Goal: Transaction & Acquisition: Purchase product/service

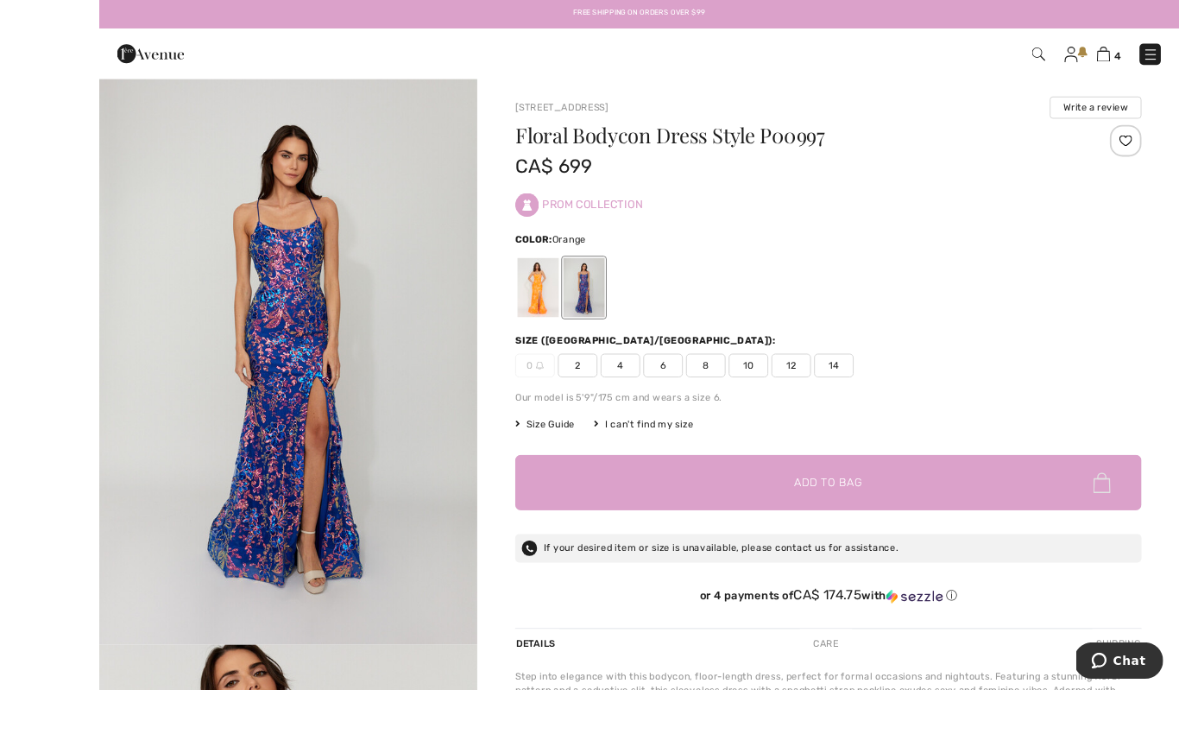
scroll to position [78, 0]
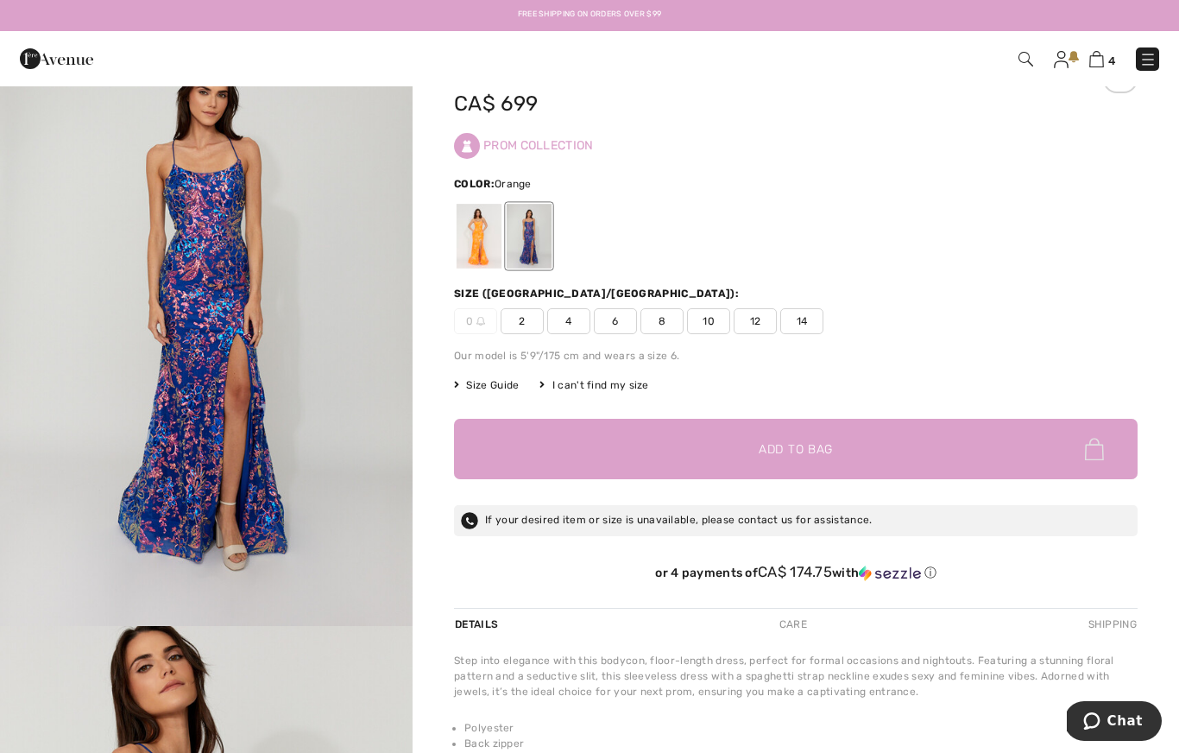
click at [481, 244] on div at bounding box center [479, 236] width 45 height 65
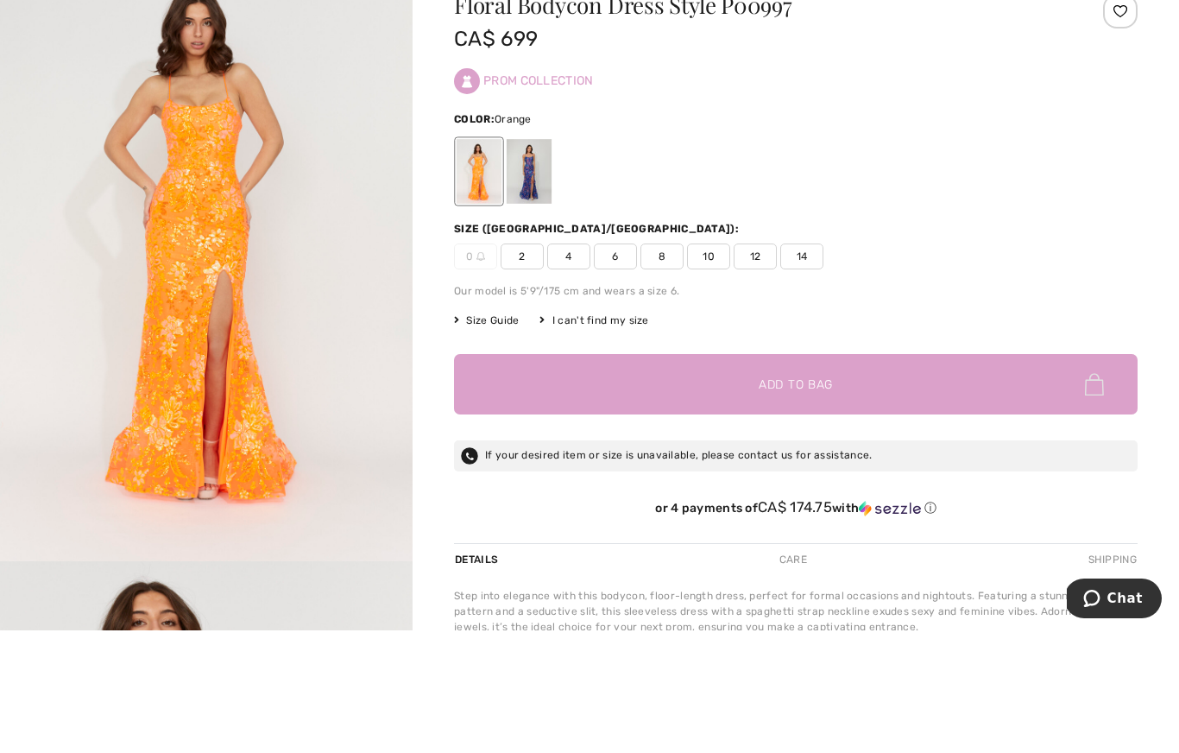
scroll to position [142, 0]
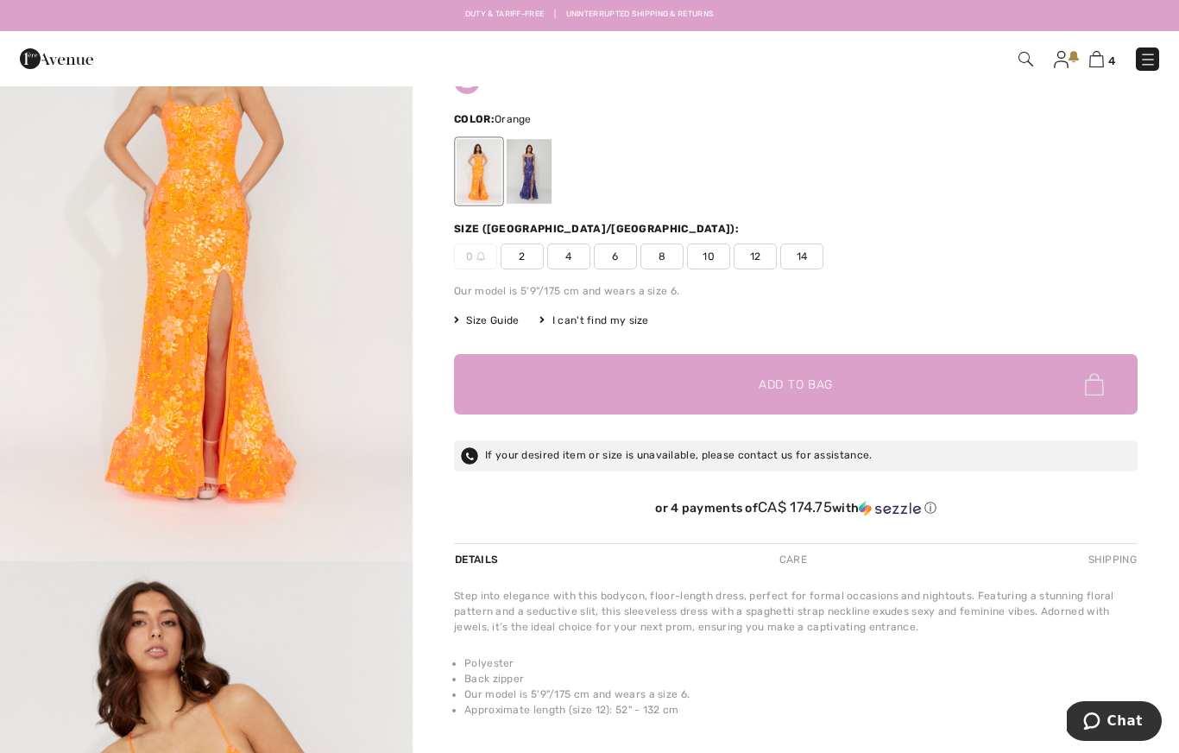
click at [532, 183] on div at bounding box center [529, 171] width 45 height 65
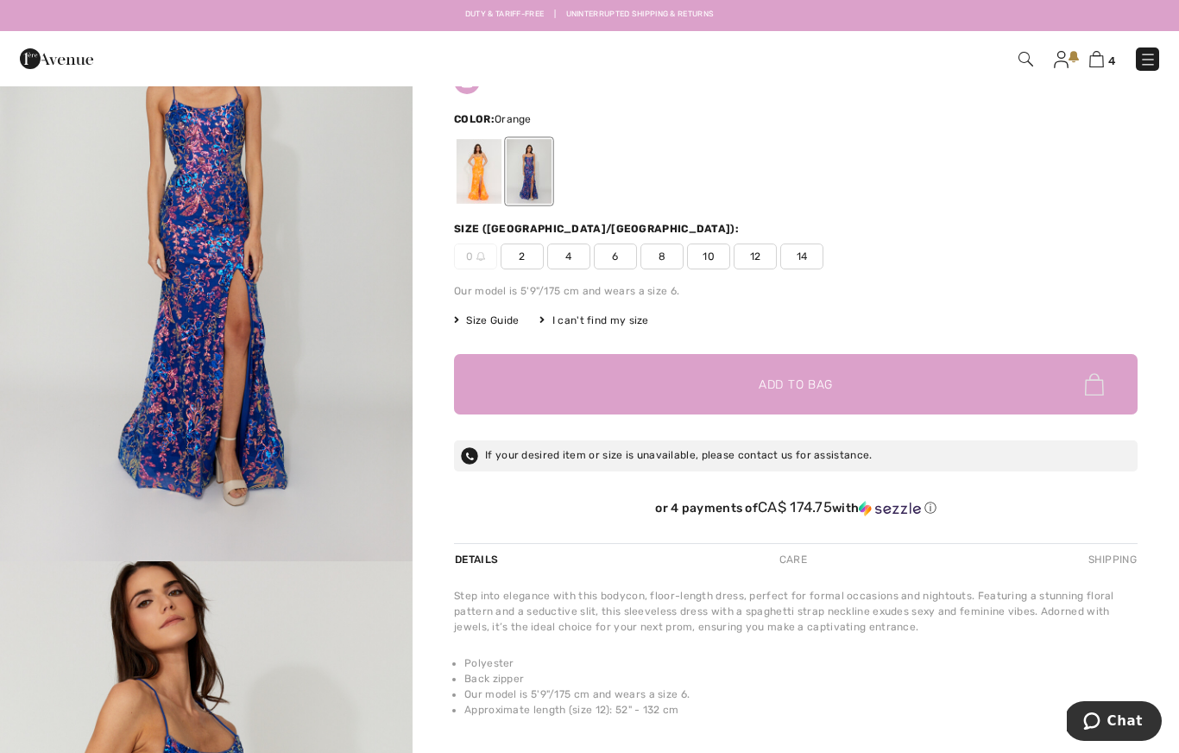
click at [568, 262] on span "4" at bounding box center [568, 256] width 43 height 26
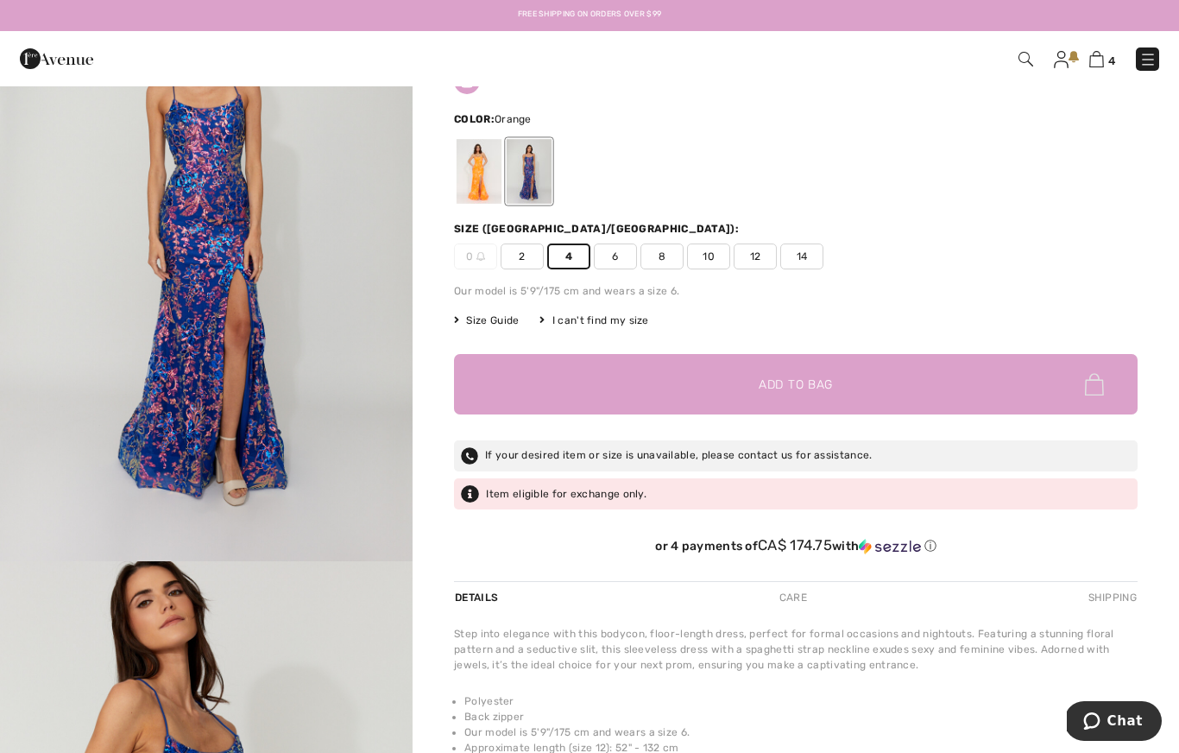
click at [1030, 371] on span "✔ Added to Bag Add to Bag" at bounding box center [796, 384] width 684 height 60
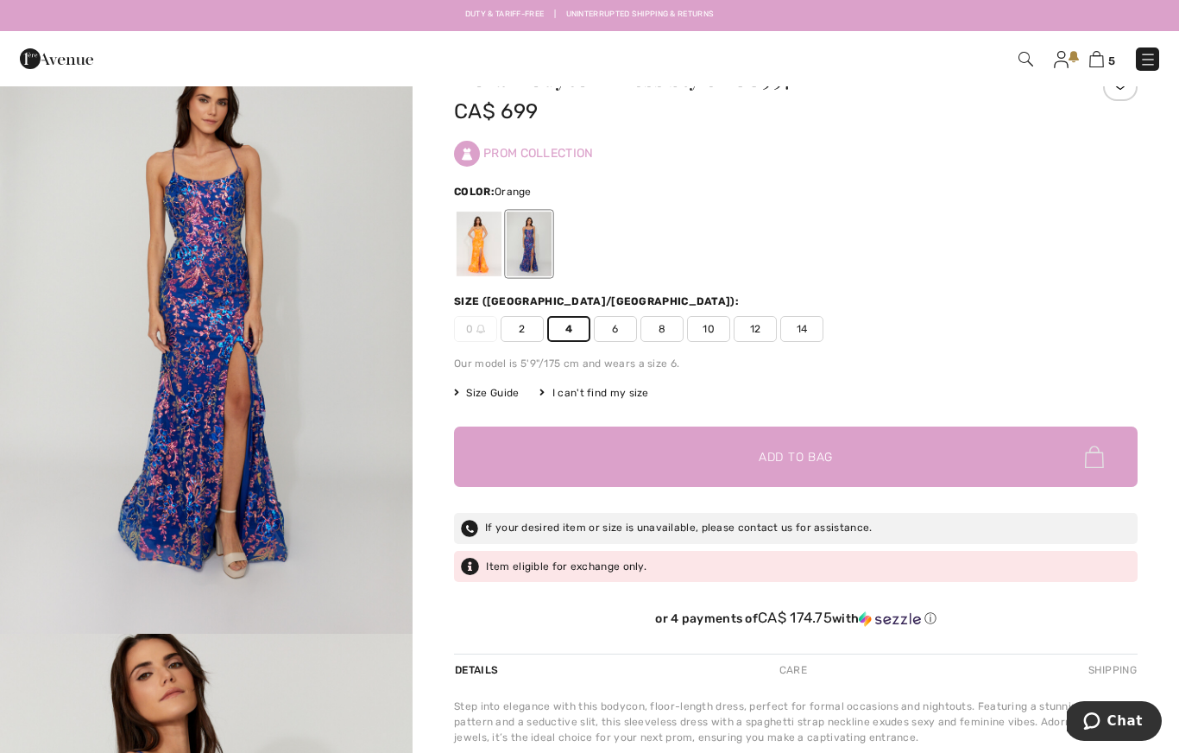
scroll to position [0, 0]
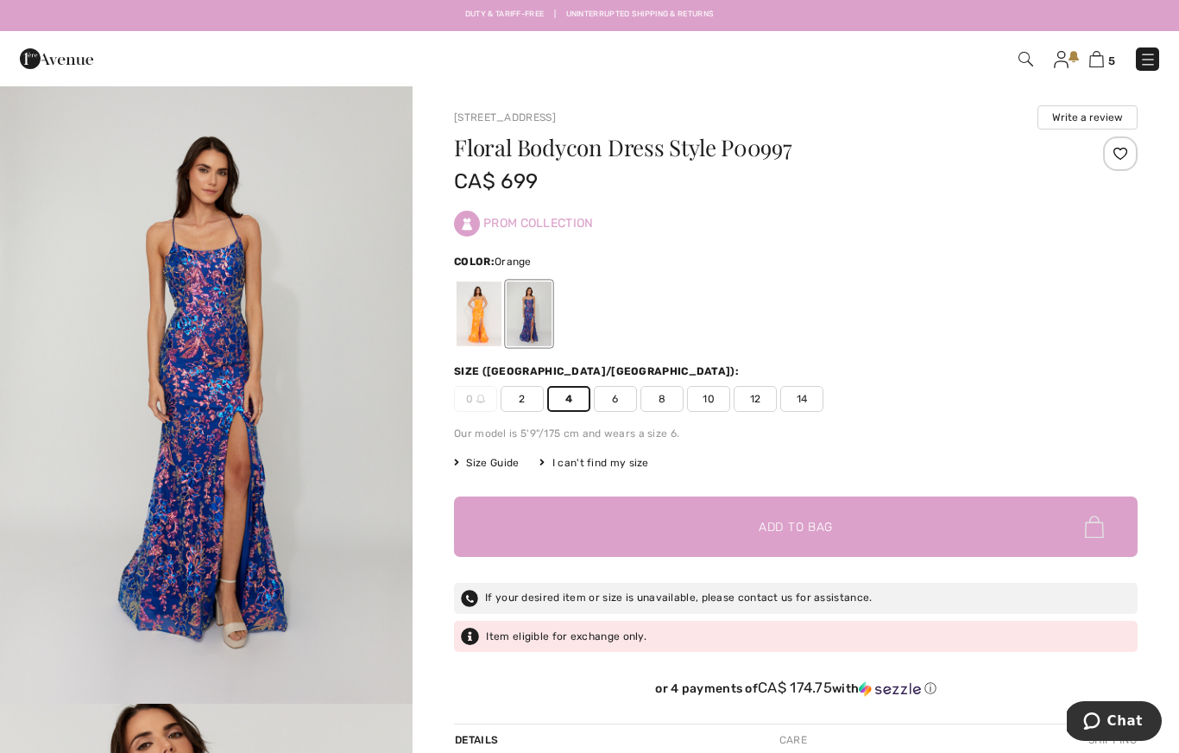
click at [1103, 60] on img at bounding box center [1096, 59] width 15 height 16
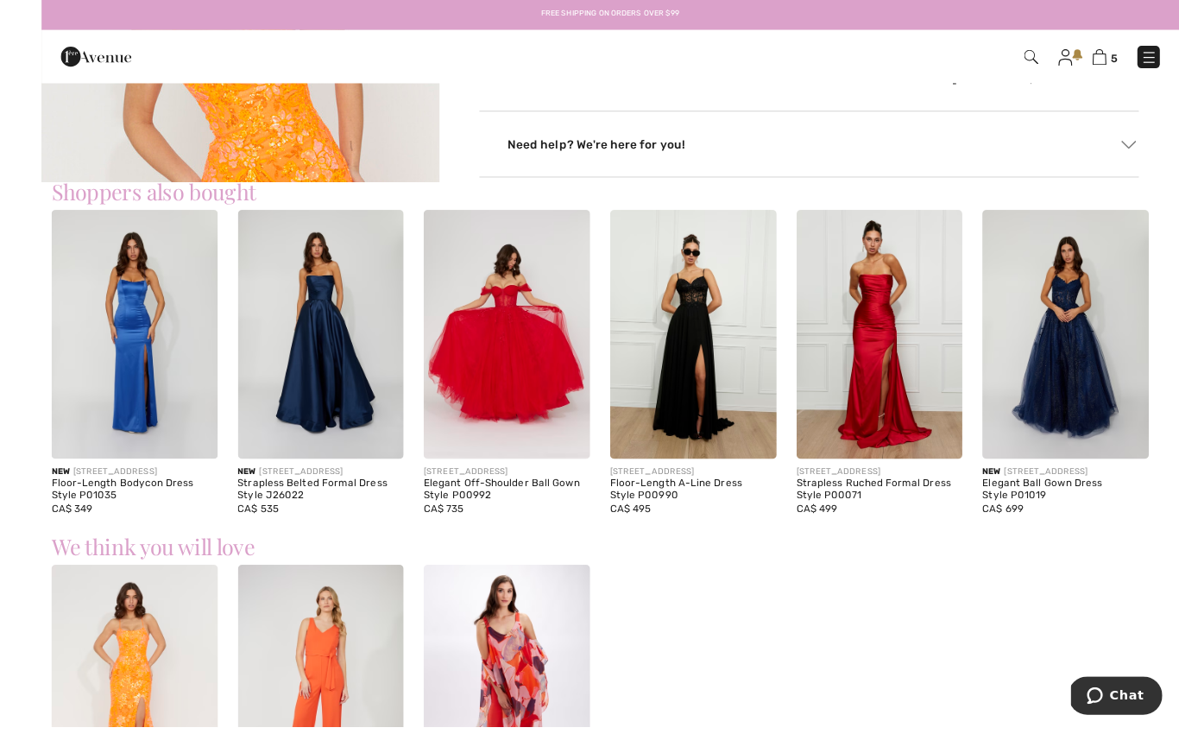
scroll to position [914, 0]
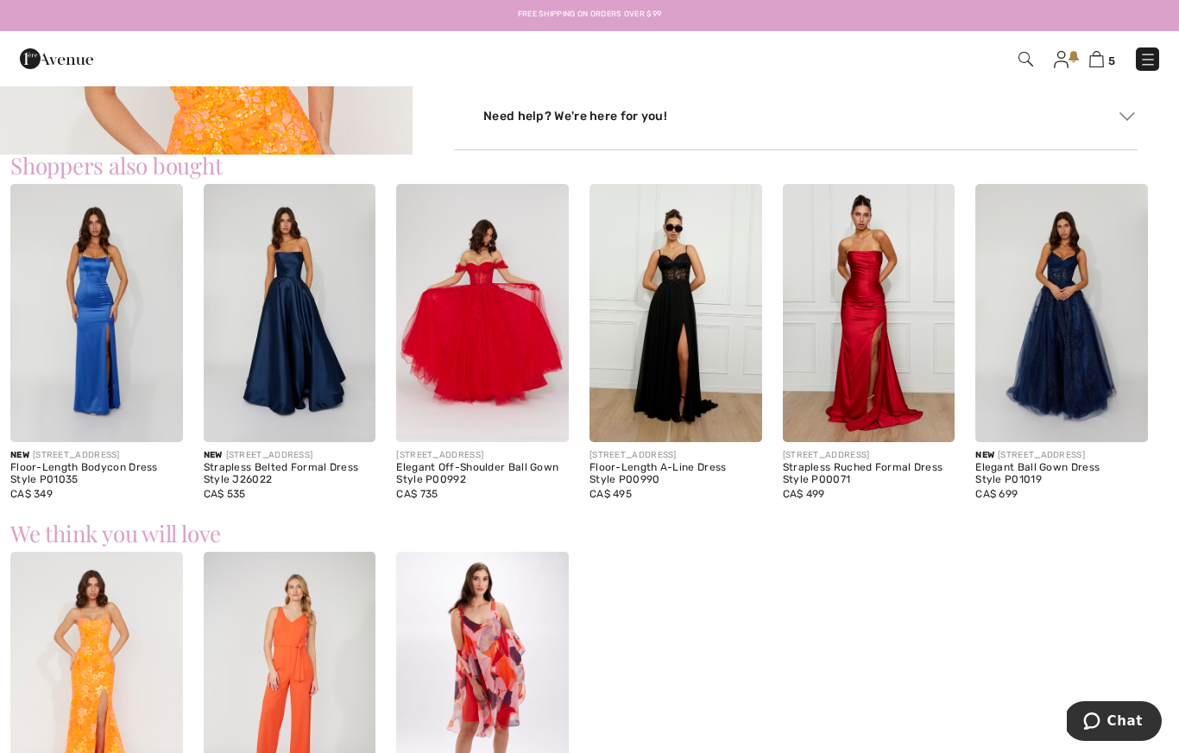
click at [1081, 310] on img at bounding box center [1061, 313] width 173 height 258
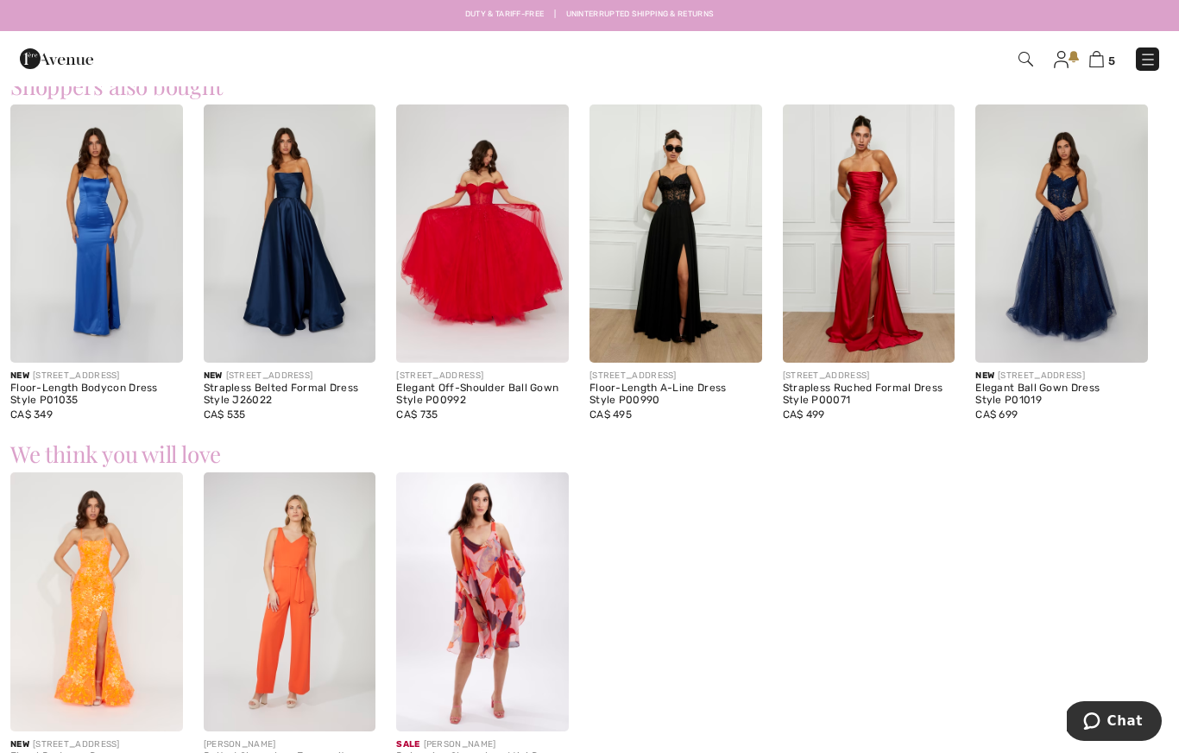
click at [501, 265] on img at bounding box center [482, 233] width 173 height 258
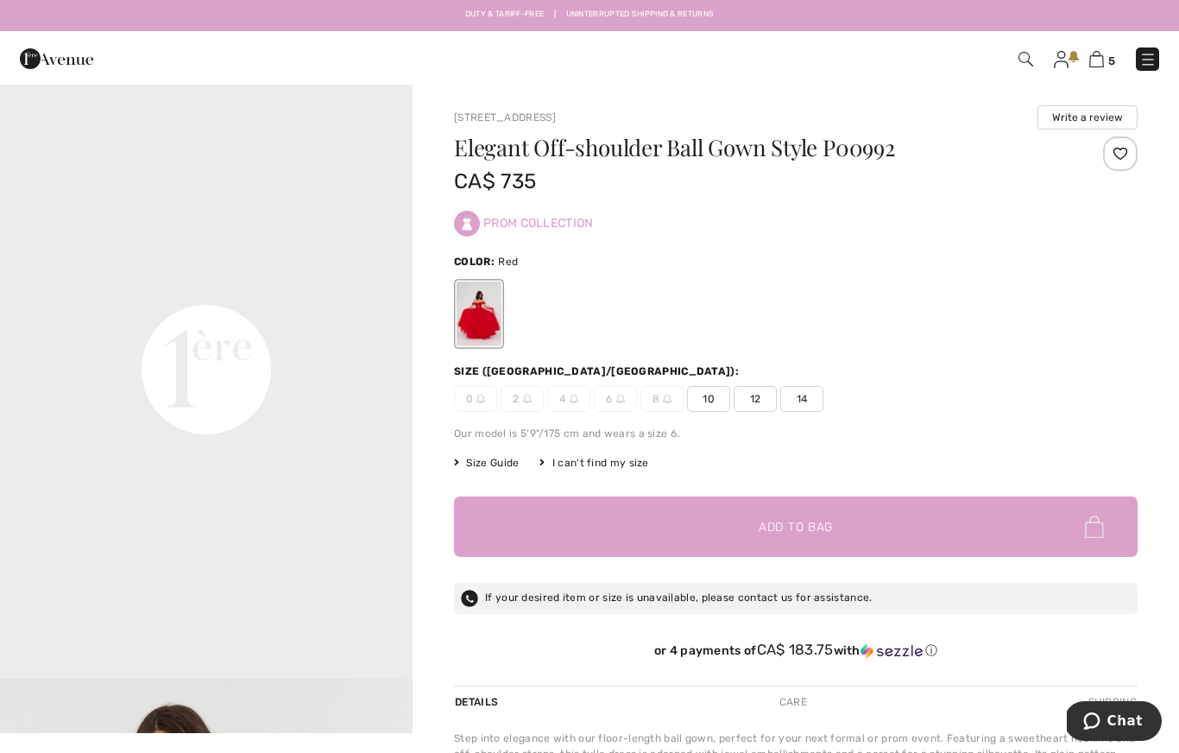
scroll to position [1273, 0]
